Goal: Task Accomplishment & Management: Use online tool/utility

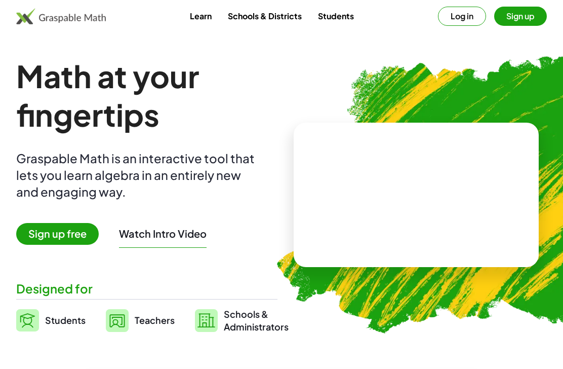
click at [77, 231] on span "Sign up free" at bounding box center [57, 234] width 83 height 22
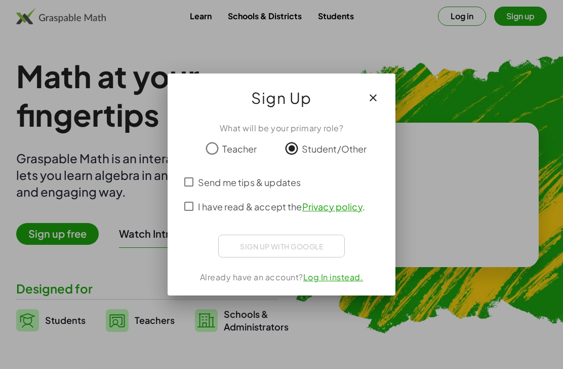
click at [334, 248] on div "Sign up with Google" at bounding box center [281, 245] width 127 height 23
click at [306, 248] on div "ลงชื่อเข้าใช้ด้วย Google เปิดในแท็บใหม่" at bounding box center [281, 244] width 97 height 22
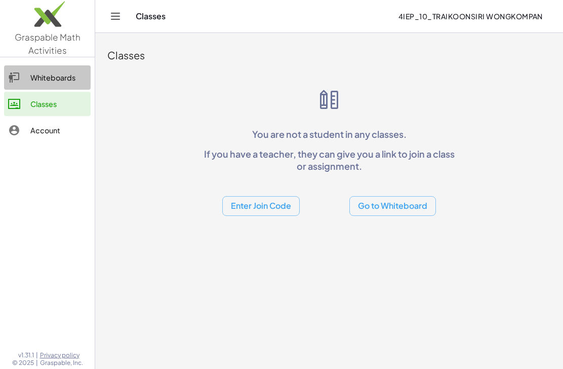
click at [34, 79] on div "Whiteboards" at bounding box center [58, 77] width 56 height 12
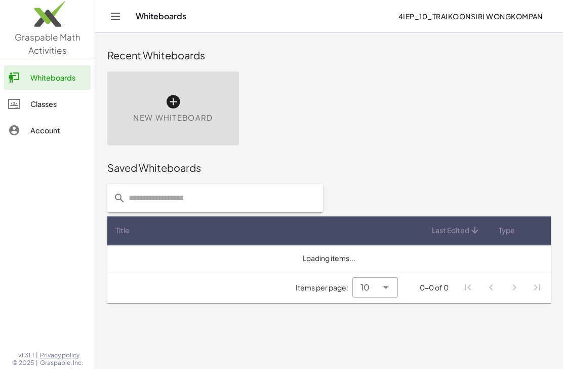
click at [173, 102] on icon at bounding box center [173, 102] width 16 height 16
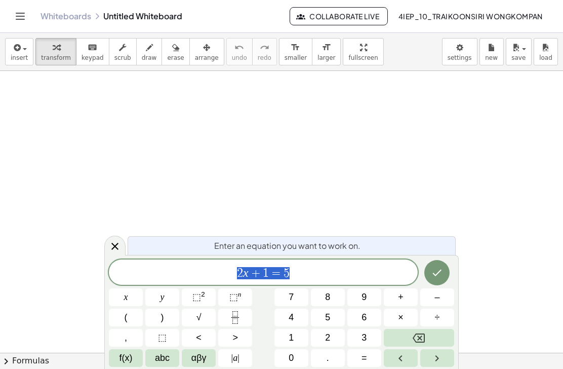
click at [425, 335] on icon "Backspace" at bounding box center [419, 337] width 12 height 9
click at [169, 360] on span "abc" at bounding box center [162, 358] width 15 height 14
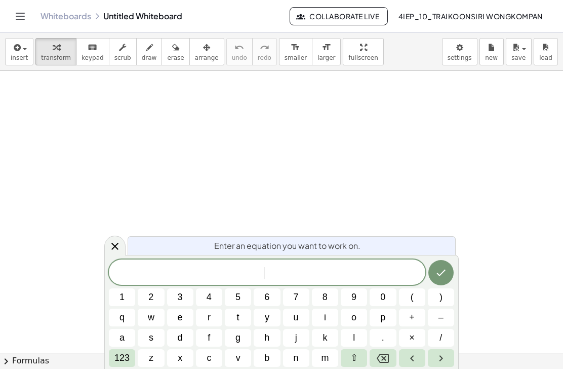
click at [217, 330] on button "f" at bounding box center [209, 338] width 26 height 18
click at [110, 360] on button "123" at bounding box center [122, 358] width 26 height 18
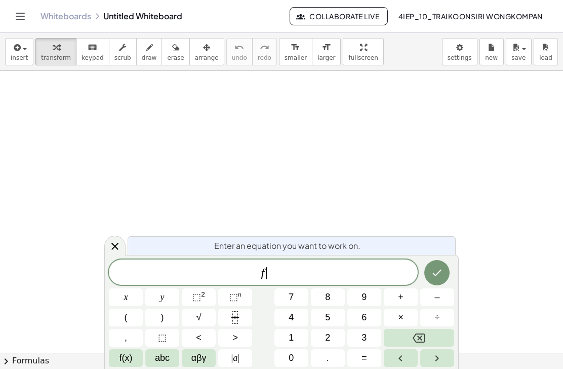
click at [123, 317] on button "(" at bounding box center [126, 317] width 34 height 18
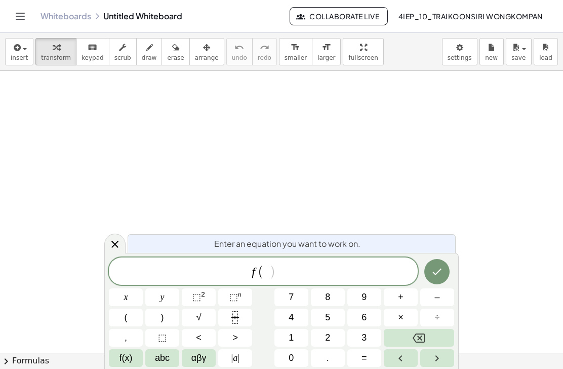
click at [120, 297] on button "x" at bounding box center [126, 297] width 34 height 18
click at [168, 315] on button ")" at bounding box center [162, 317] width 34 height 18
click at [367, 355] on span "=" at bounding box center [364, 358] width 6 height 14
click at [134, 297] on button "x" at bounding box center [126, 297] width 34 height 18
click at [434, 300] on button "–" at bounding box center [437, 297] width 34 height 18
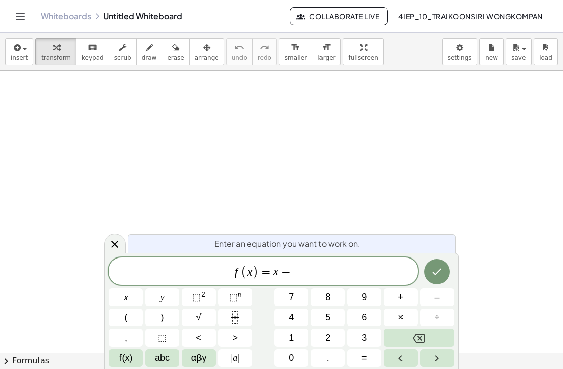
click at [332, 317] on button "5" at bounding box center [328, 317] width 34 height 18
click at [443, 274] on icon "Done" at bounding box center [437, 271] width 12 height 12
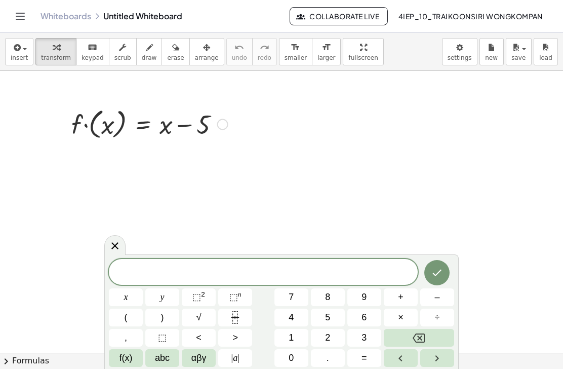
click at [167, 359] on span "abc" at bounding box center [162, 358] width 15 height 14
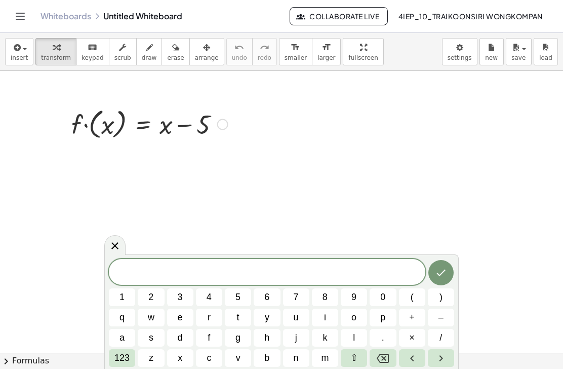
click at [212, 338] on button "f" at bounding box center [209, 338] width 26 height 18
click at [110, 360] on button "123" at bounding box center [122, 358] width 26 height 18
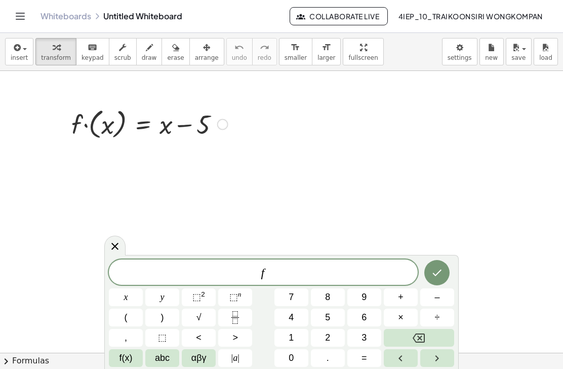
click at [118, 315] on button "(" at bounding box center [126, 317] width 34 height 18
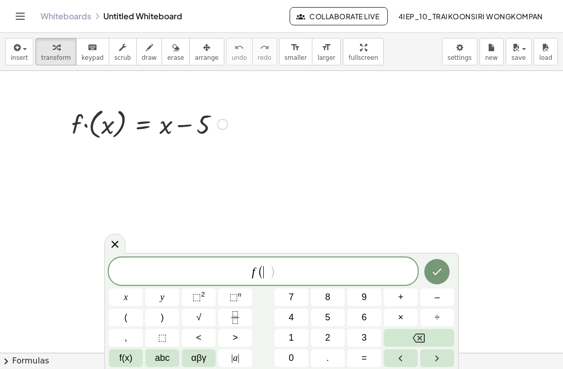
click at [332, 334] on button "2" at bounding box center [328, 338] width 34 height 18
click at [166, 315] on button ")" at bounding box center [162, 317] width 34 height 18
click at [402, 297] on span "+" at bounding box center [401, 297] width 6 height 14
click at [132, 312] on button "(" at bounding box center [126, 317] width 34 height 18
click at [334, 303] on button "8" at bounding box center [328, 297] width 34 height 18
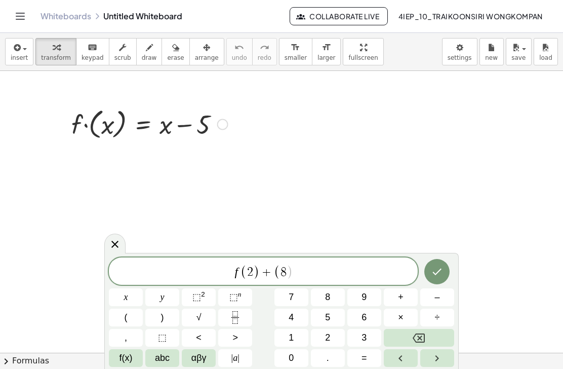
click at [423, 339] on icon "Backspace" at bounding box center [419, 338] width 12 height 12
click at [165, 358] on span "abc" at bounding box center [162, 358] width 15 height 14
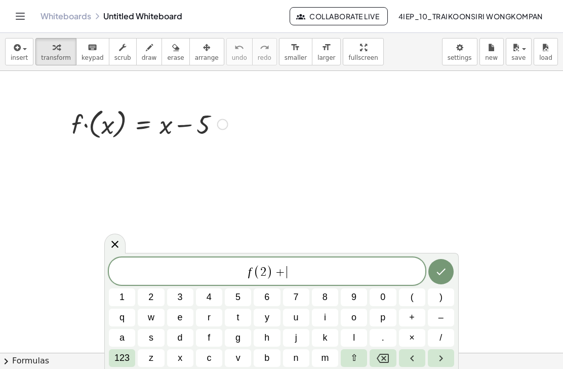
click at [213, 336] on button "f" at bounding box center [209, 338] width 26 height 18
click at [126, 359] on span "123" at bounding box center [121, 358] width 15 height 14
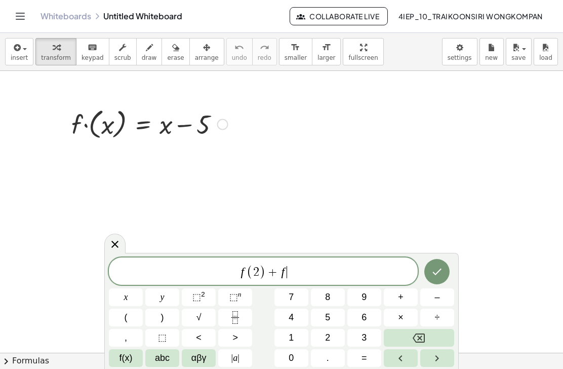
click at [126, 312] on span "(" at bounding box center [126, 317] width 3 height 14
click at [337, 296] on button "8" at bounding box center [328, 297] width 34 height 18
click at [163, 319] on span ")" at bounding box center [162, 317] width 3 height 14
click at [440, 275] on icon "Done" at bounding box center [437, 271] width 12 height 12
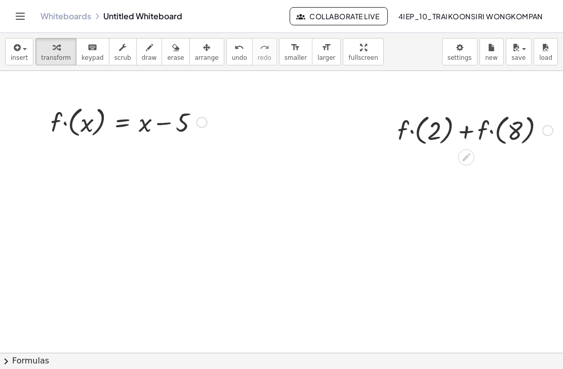
scroll to position [3, 21]
click at [127, 154] on div at bounding box center [122, 148] width 16 height 16
click at [126, 152] on div "×" at bounding box center [122, 148] width 16 height 16
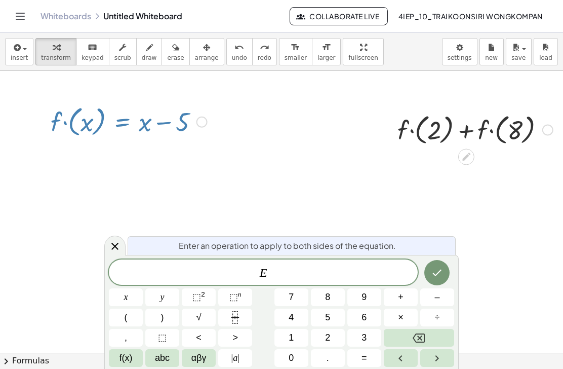
click at [433, 270] on icon "Done" at bounding box center [437, 272] width 12 height 12
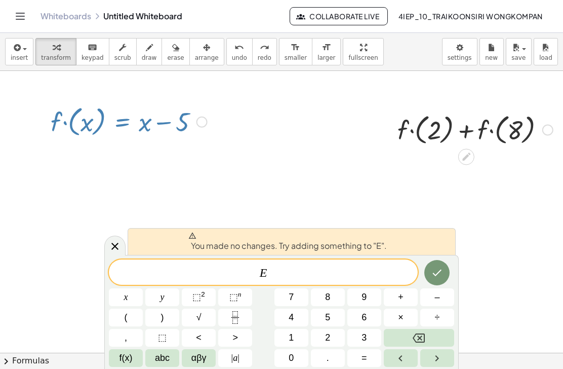
click at [438, 276] on icon "Done" at bounding box center [437, 272] width 12 height 12
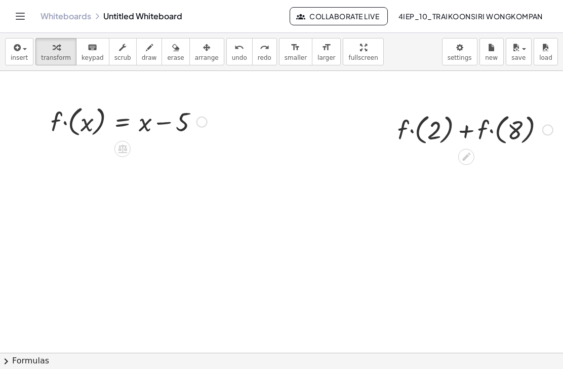
scroll to position [0, 21]
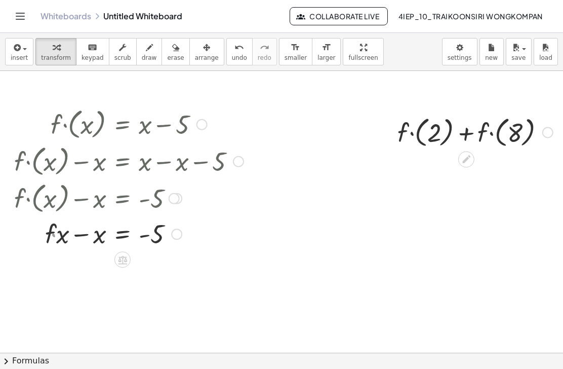
click at [70, 202] on div at bounding box center [125, 197] width 273 height 37
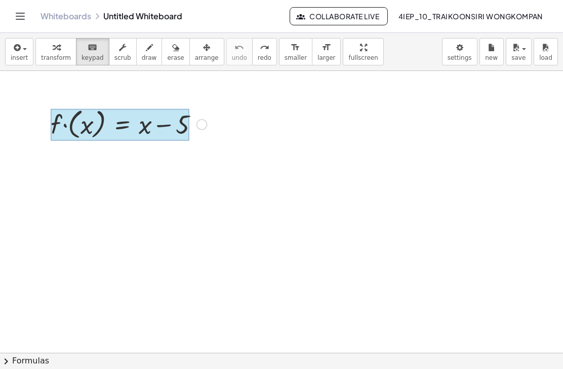
click at [118, 125] on div at bounding box center [120, 124] width 139 height 32
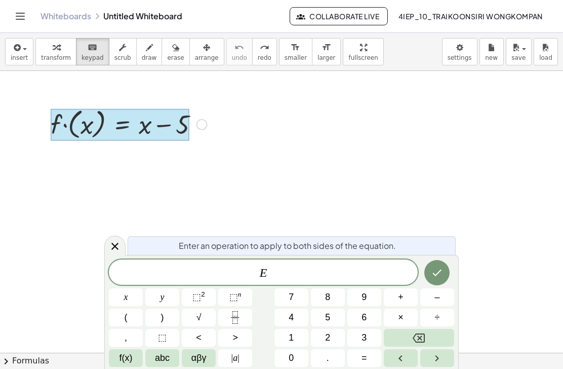
click at [65, 127] on div at bounding box center [120, 124] width 139 height 32
click at [120, 245] on icon at bounding box center [115, 246] width 12 height 12
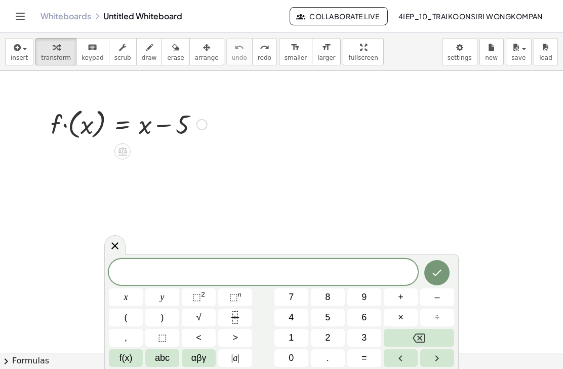
click at [198, 360] on span "αβγ" at bounding box center [198, 358] width 15 height 14
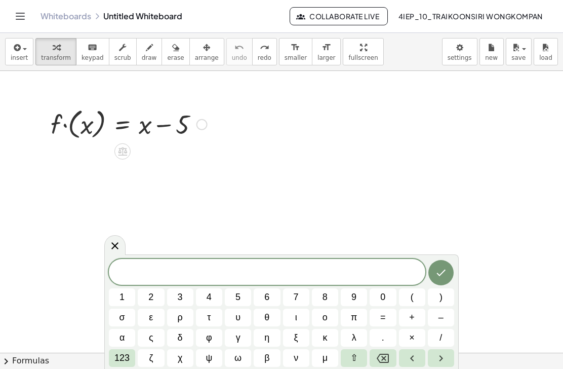
click at [133, 360] on button "123" at bounding box center [122, 358] width 26 height 18
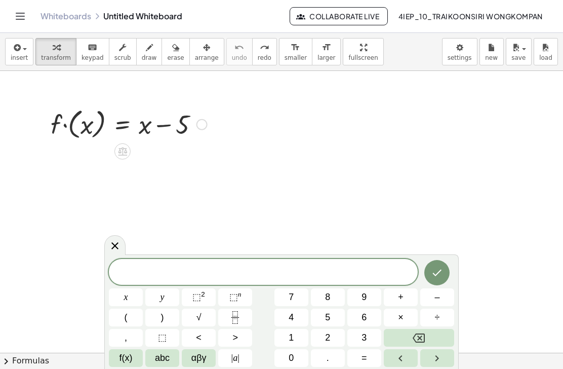
click at [173, 355] on button "abc" at bounding box center [162, 358] width 34 height 18
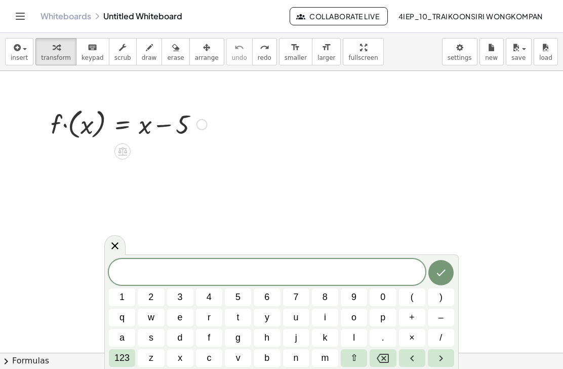
click at [211, 340] on button "f" at bounding box center [209, 338] width 26 height 18
click at [116, 359] on span "123" at bounding box center [121, 358] width 15 height 14
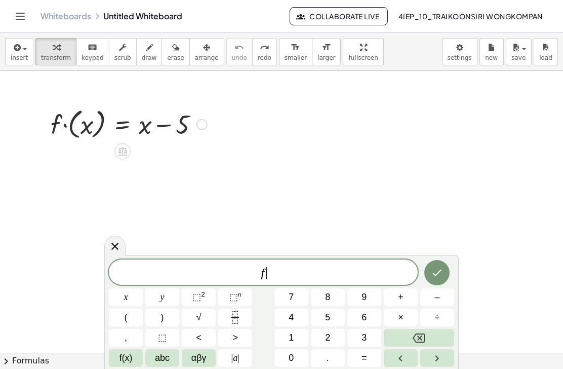
click at [132, 315] on button "(" at bounding box center [126, 317] width 34 height 18
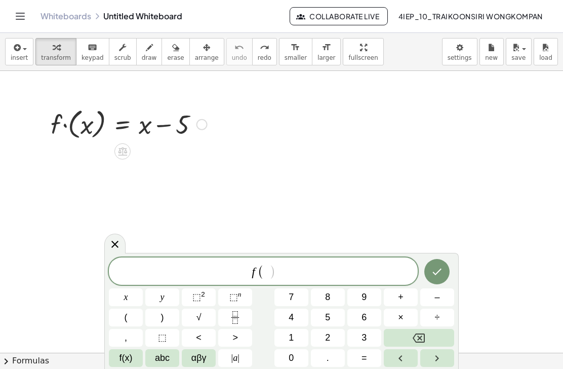
click at [329, 338] on span "2" at bounding box center [327, 338] width 5 height 14
click at [163, 318] on span ")" at bounding box center [162, 317] width 3 height 14
click at [404, 300] on button "+" at bounding box center [401, 297] width 34 height 18
click at [169, 364] on button "abc" at bounding box center [162, 358] width 34 height 18
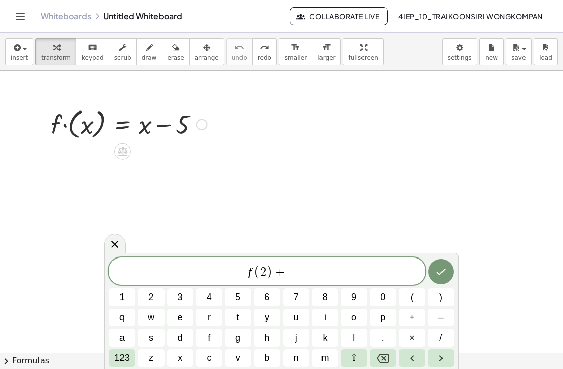
click at [215, 340] on button "f" at bounding box center [209, 338] width 26 height 18
click at [116, 364] on span "123" at bounding box center [121, 358] width 15 height 14
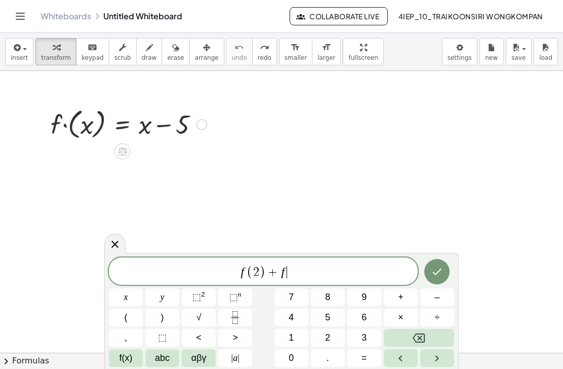
click at [133, 318] on button "(" at bounding box center [126, 317] width 34 height 18
click at [339, 302] on button "8" at bounding box center [328, 297] width 34 height 18
click at [165, 322] on button ")" at bounding box center [162, 317] width 34 height 18
click at [441, 279] on button "Done" at bounding box center [436, 271] width 25 height 25
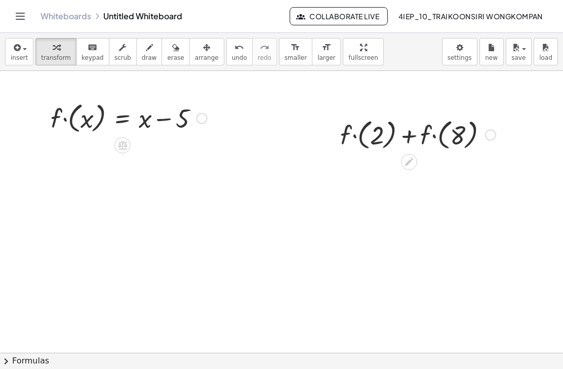
scroll to position [11, 21]
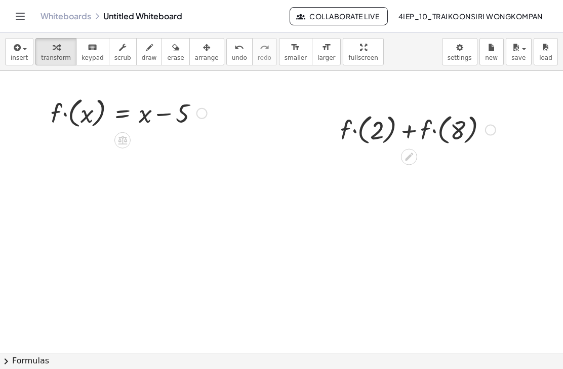
click at [407, 155] on icon at bounding box center [408, 156] width 11 height 11
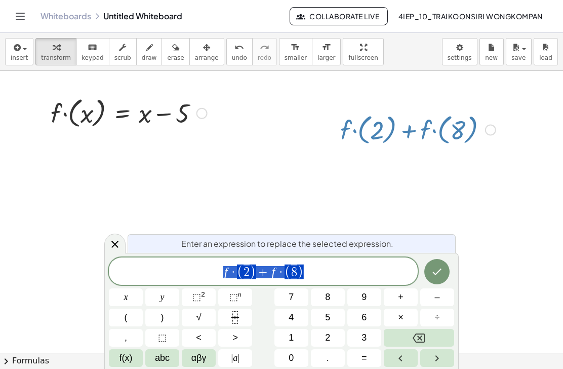
click at [319, 276] on span "f · ( 2 ) + f · ( 8 )" at bounding box center [263, 271] width 309 height 17
click at [439, 282] on button "Done" at bounding box center [436, 271] width 25 height 25
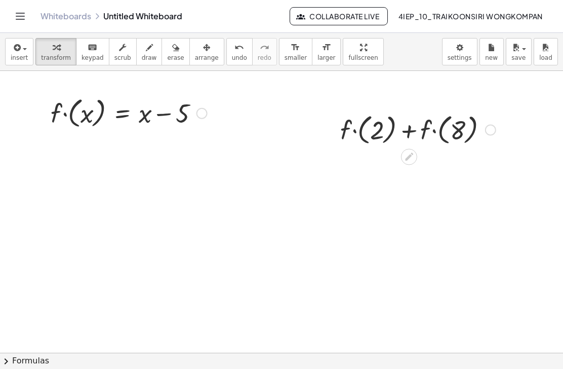
click at [24, 50] on div "button" at bounding box center [19, 47] width 17 height 12
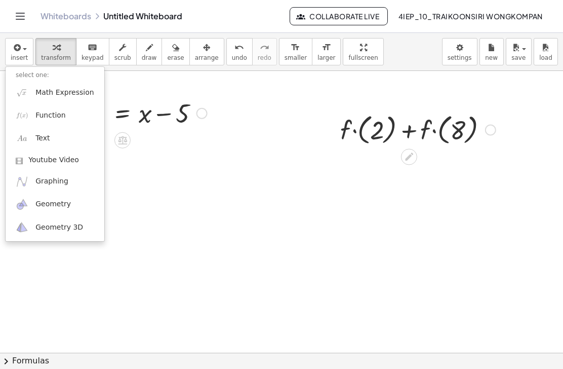
click at [55, 116] on span "Function" at bounding box center [50, 115] width 30 height 10
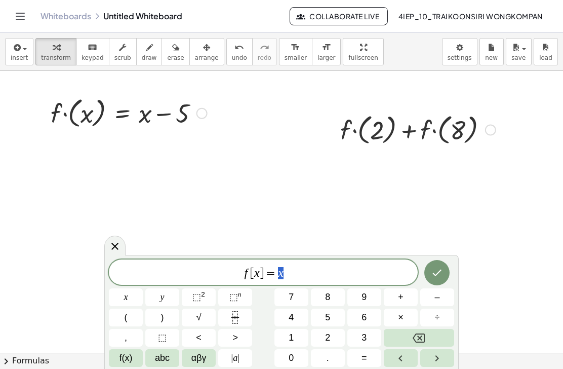
click at [275, 270] on span "=" at bounding box center [271, 273] width 15 height 12
click at [439, 303] on button "–" at bounding box center [437, 297] width 34 height 18
click at [418, 335] on icon "Backspace" at bounding box center [419, 338] width 12 height 12
click at [308, 270] on span "f [ x ] = ​ x" at bounding box center [263, 273] width 309 height 14
click at [329, 316] on span "5" at bounding box center [327, 317] width 5 height 14
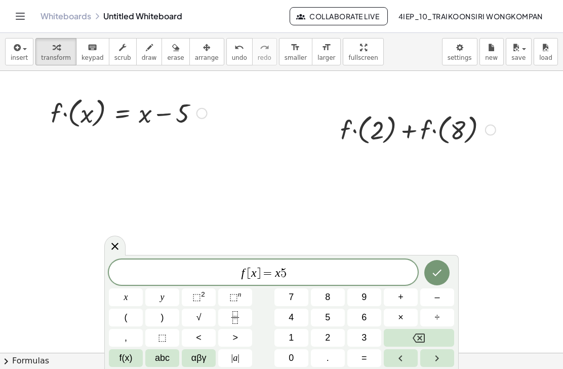
click at [441, 336] on button "Backspace" at bounding box center [419, 338] width 70 height 18
click at [438, 298] on span "–" at bounding box center [436, 297] width 5 height 14
click at [329, 315] on span "5" at bounding box center [327, 317] width 5 height 14
click at [441, 272] on icon "Done" at bounding box center [437, 272] width 12 height 12
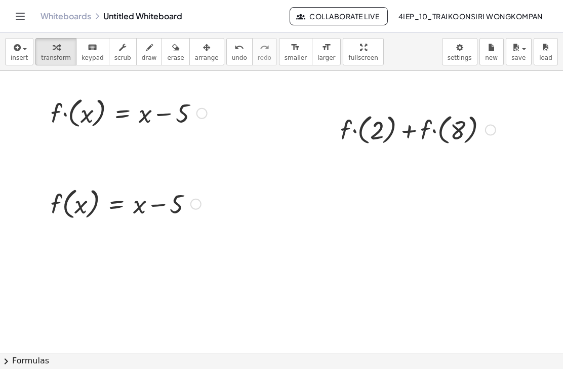
click at [11, 59] on span "insert" at bounding box center [19, 57] width 17 height 7
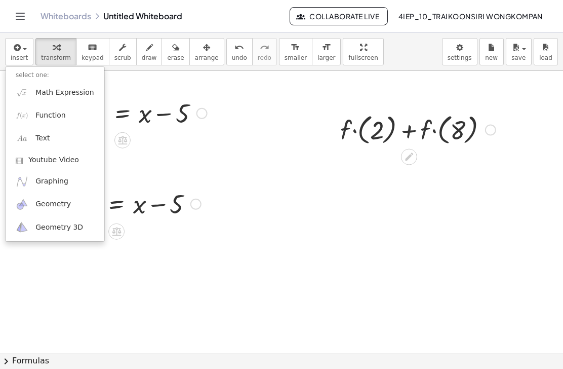
click at [76, 89] on span "Math Expression" at bounding box center [64, 93] width 58 height 10
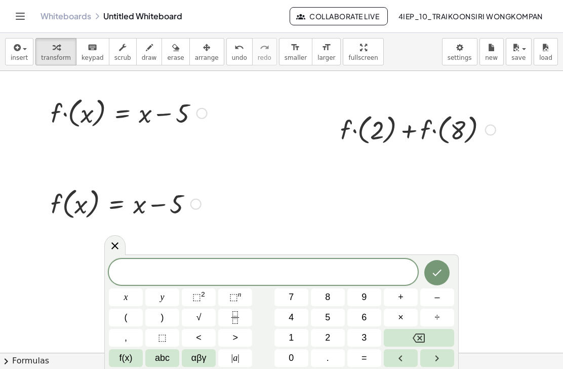
click at [369, 351] on button "=" at bounding box center [364, 358] width 34 height 18
click at [414, 337] on icon "Backspace" at bounding box center [419, 337] width 12 height 9
click at [137, 289] on button "x" at bounding box center [126, 297] width 34 height 18
click at [370, 357] on button "=" at bounding box center [364, 358] width 34 height 18
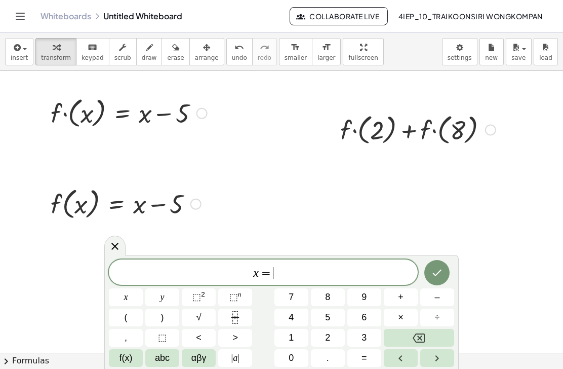
click at [370, 357] on button "=" at bounding box center [364, 358] width 34 height 18
click at [418, 341] on icon "Backspace" at bounding box center [419, 337] width 12 height 9
click at [335, 339] on button "2" at bounding box center [328, 338] width 34 height 18
click at [436, 269] on icon "Done" at bounding box center [437, 272] width 12 height 12
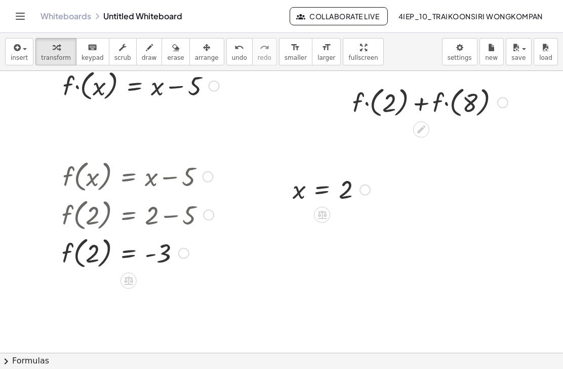
scroll to position [39, 9]
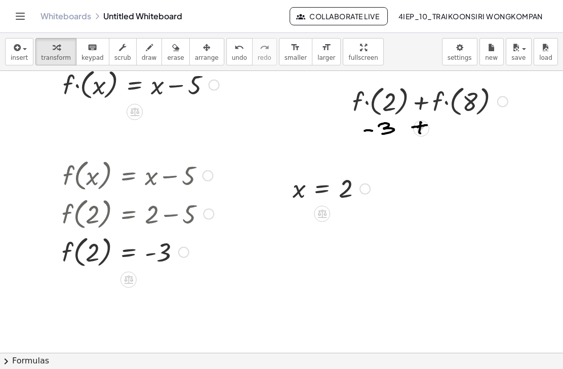
click at [26, 54] on span "insert" at bounding box center [19, 57] width 17 height 7
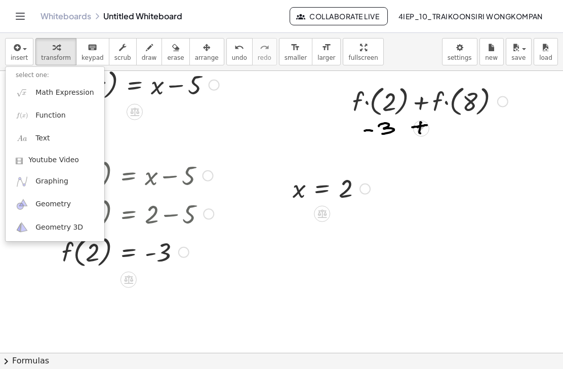
click at [45, 113] on span "Function" at bounding box center [50, 115] width 30 height 10
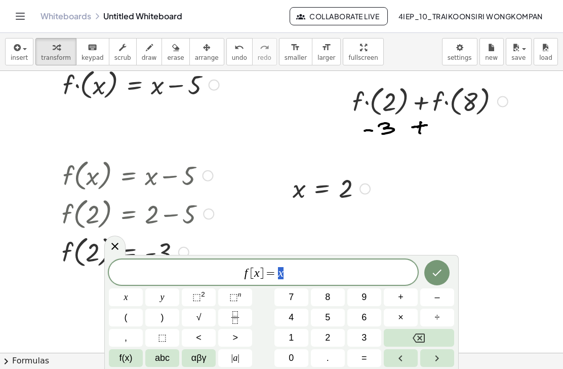
click at [299, 268] on span "f [ x ] = x" at bounding box center [263, 273] width 309 height 14
click at [427, 303] on button "–" at bounding box center [437, 297] width 34 height 18
click at [336, 318] on button "5" at bounding box center [328, 317] width 34 height 18
click at [439, 272] on icon "Done" at bounding box center [437, 272] width 9 height 7
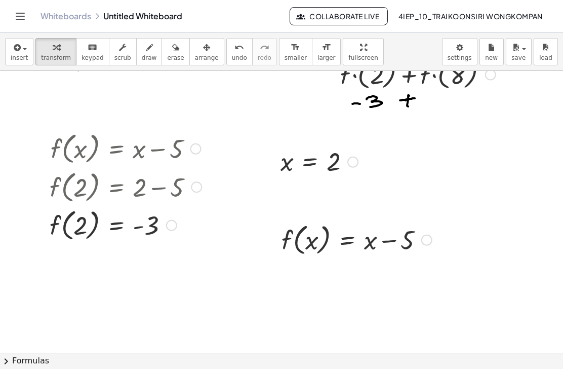
scroll to position [68, 21]
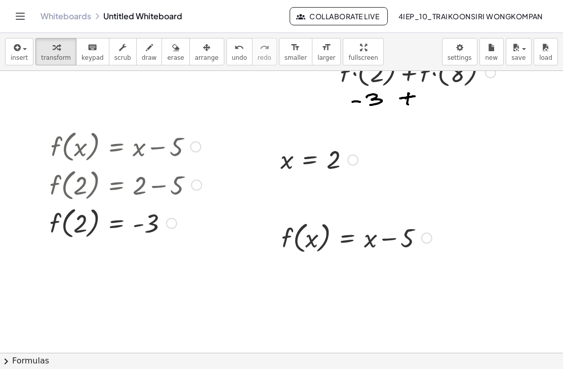
click at [22, 52] on div "button" at bounding box center [19, 47] width 17 height 12
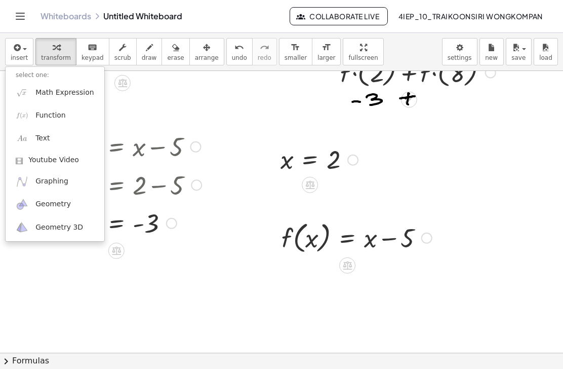
click at [57, 93] on span "Math Expression" at bounding box center [64, 93] width 58 height 10
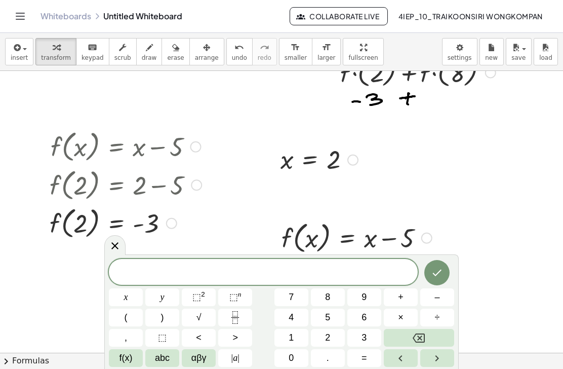
click at [402, 336] on button "Backspace" at bounding box center [419, 338] width 70 height 18
click at [132, 294] on button "x" at bounding box center [126, 297] width 34 height 18
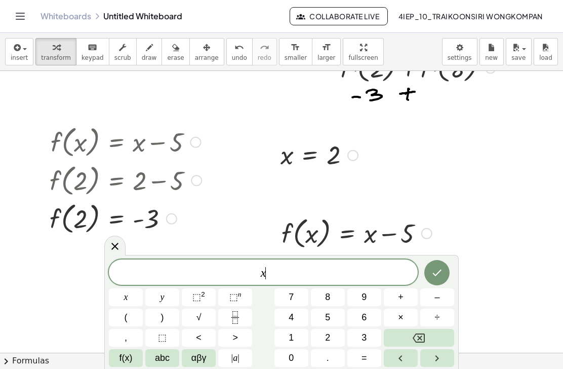
scroll to position [80, 21]
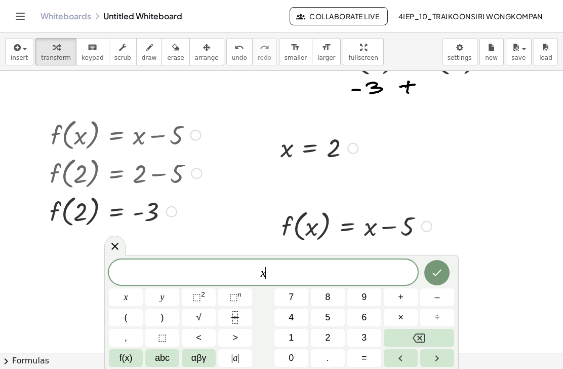
click at [364, 356] on span "=" at bounding box center [364, 358] width 6 height 14
click at [333, 299] on button "8" at bounding box center [328, 297] width 34 height 18
click at [437, 275] on icon "Done" at bounding box center [437, 272] width 12 height 12
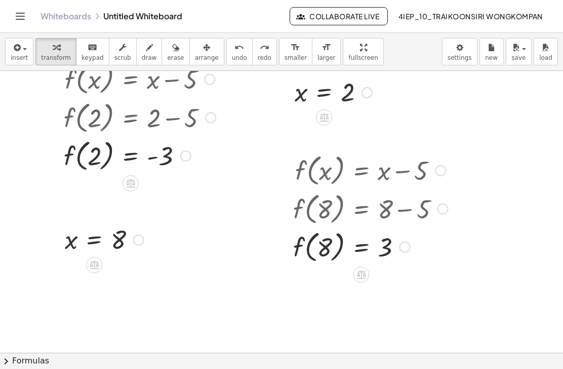
scroll to position [139, 10]
